Goal: Download file/media

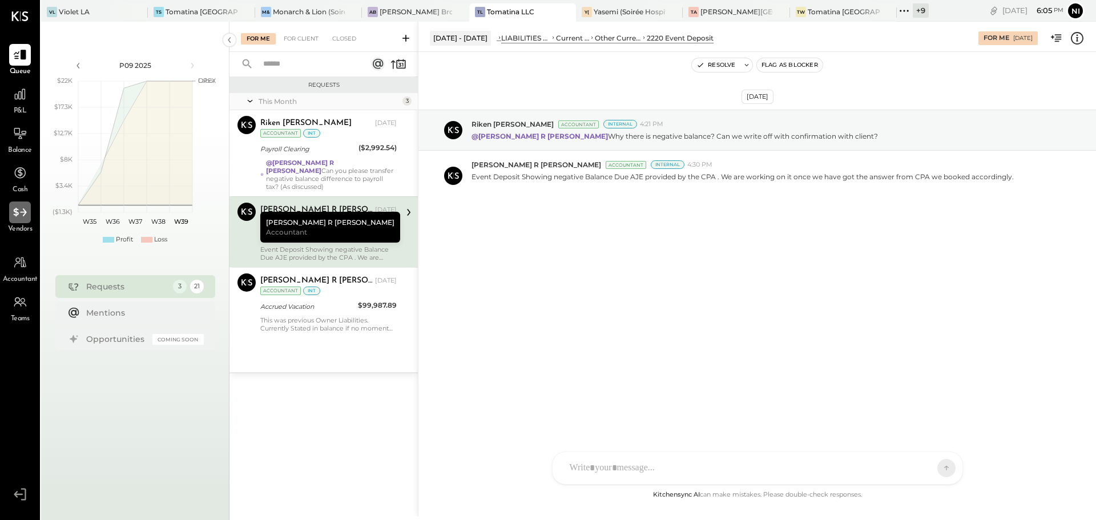
click at [17, 217] on icon at bounding box center [20, 212] width 15 height 15
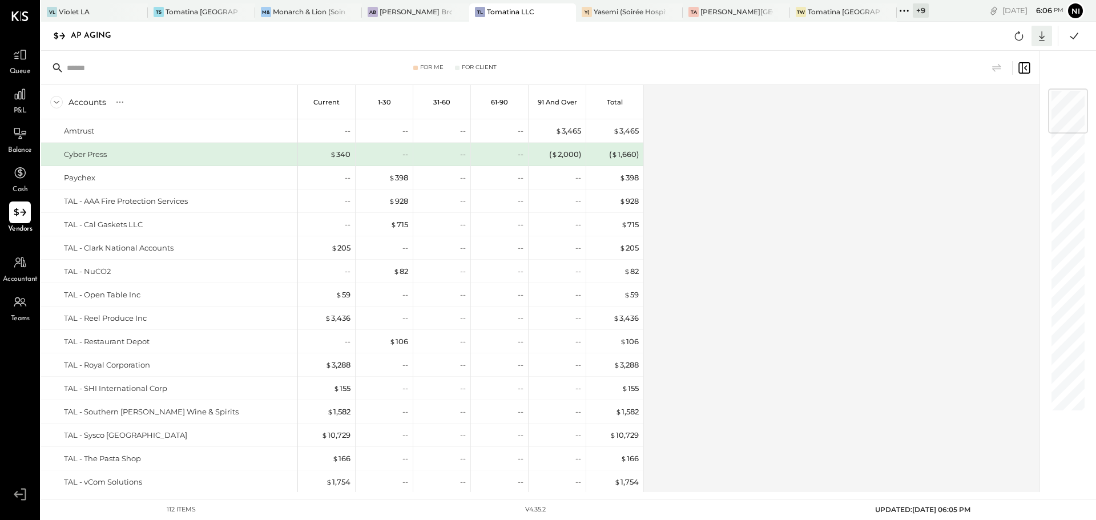
click at [1041, 35] on icon at bounding box center [1042, 36] width 6 height 10
click at [981, 100] on div "Excel" at bounding box center [1005, 103] width 91 height 24
